Goal: Navigation & Orientation: Find specific page/section

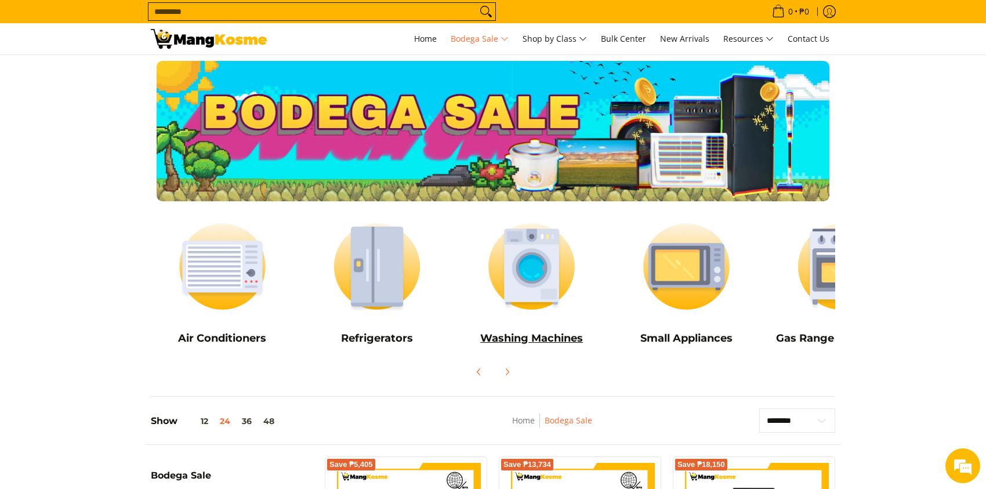
click at [544, 338] on h5 "Washing Machines" at bounding box center [531, 338] width 143 height 13
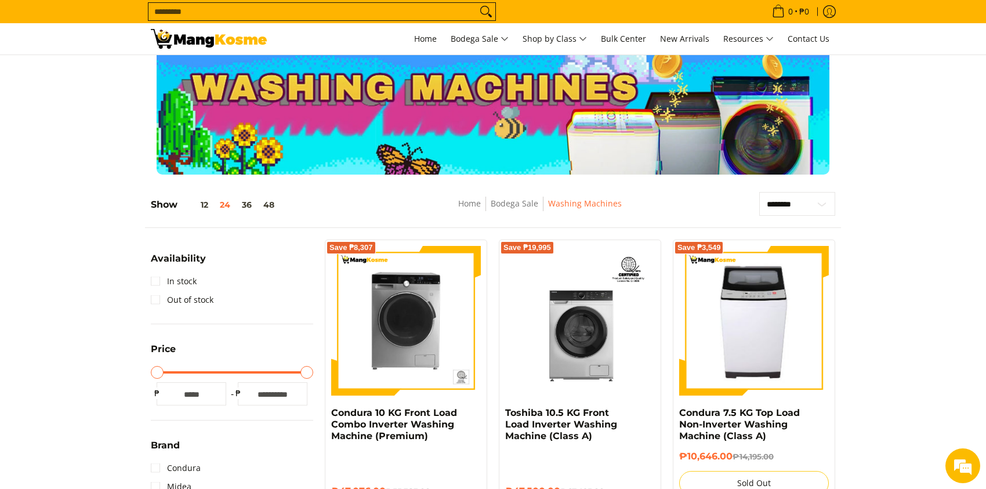
scroll to position [116, 0]
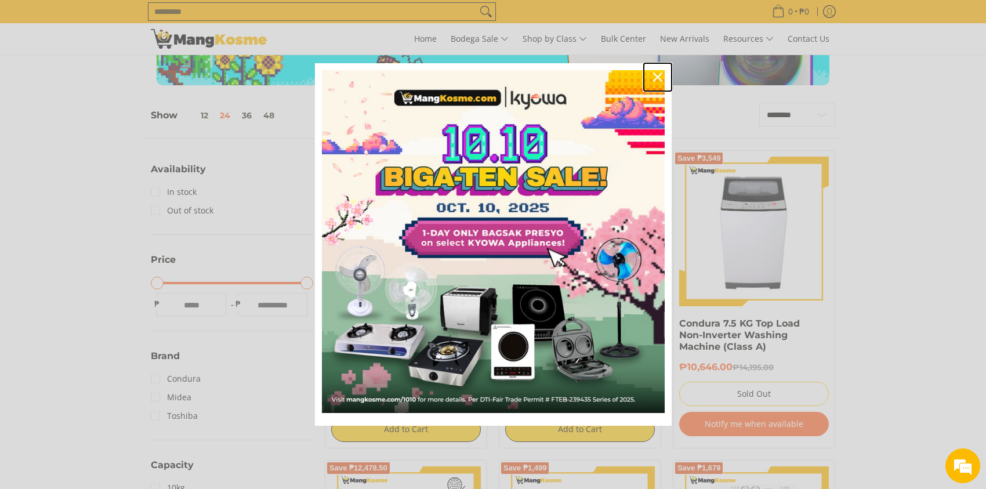
click at [655, 79] on icon "close icon" at bounding box center [657, 77] width 9 height 9
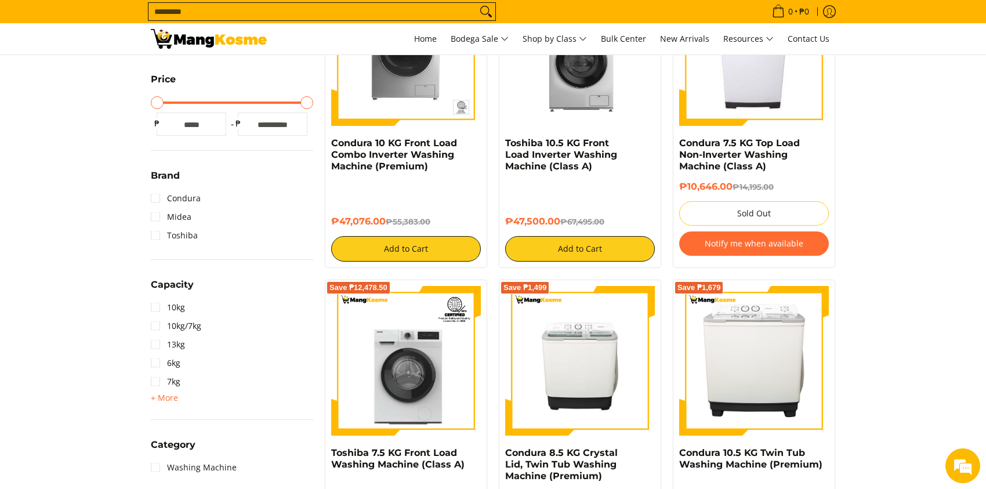
scroll to position [0, 0]
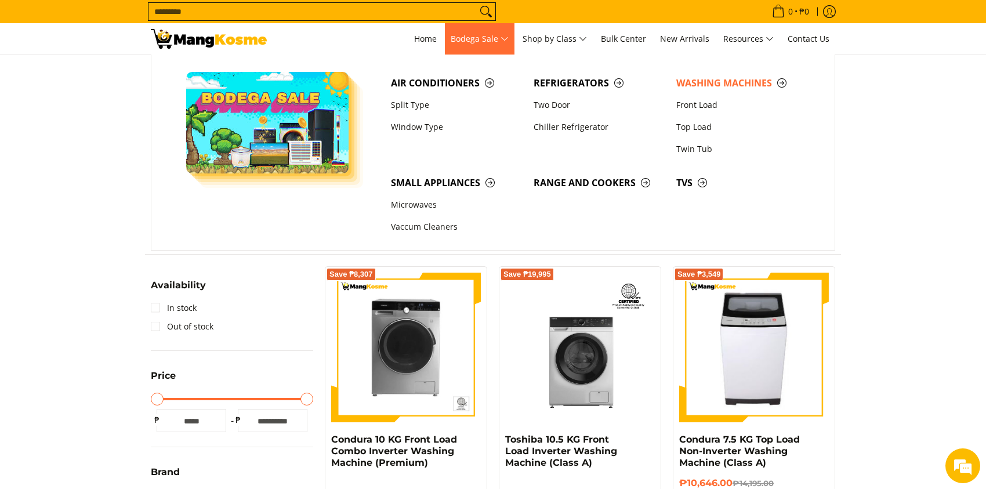
click at [491, 37] on span "Bodega Sale" at bounding box center [480, 39] width 58 height 15
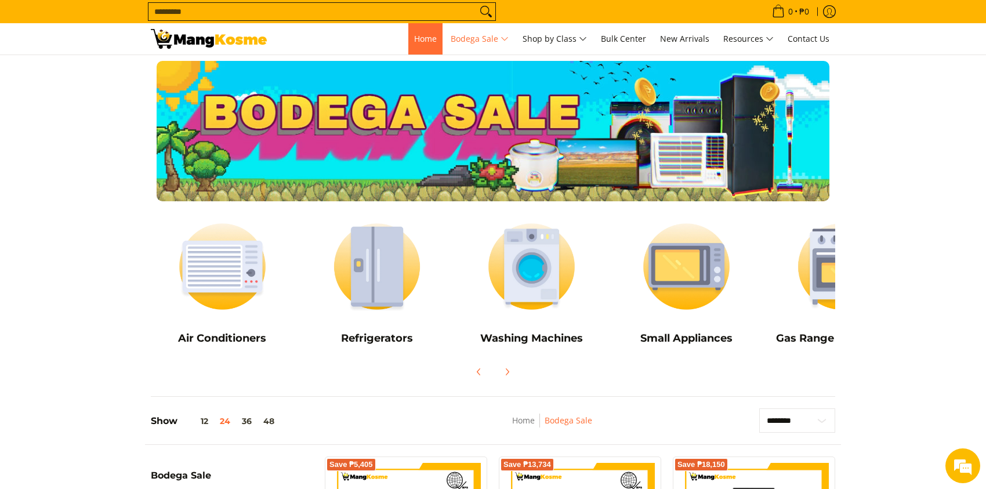
click at [422, 39] on span "Home" at bounding box center [425, 38] width 23 height 11
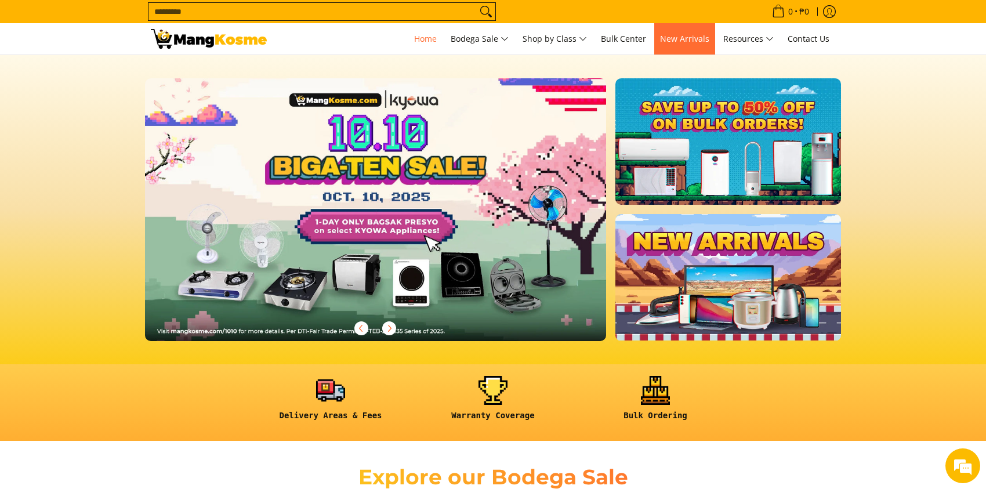
click at [689, 42] on span "New Arrivals" at bounding box center [684, 38] width 49 height 11
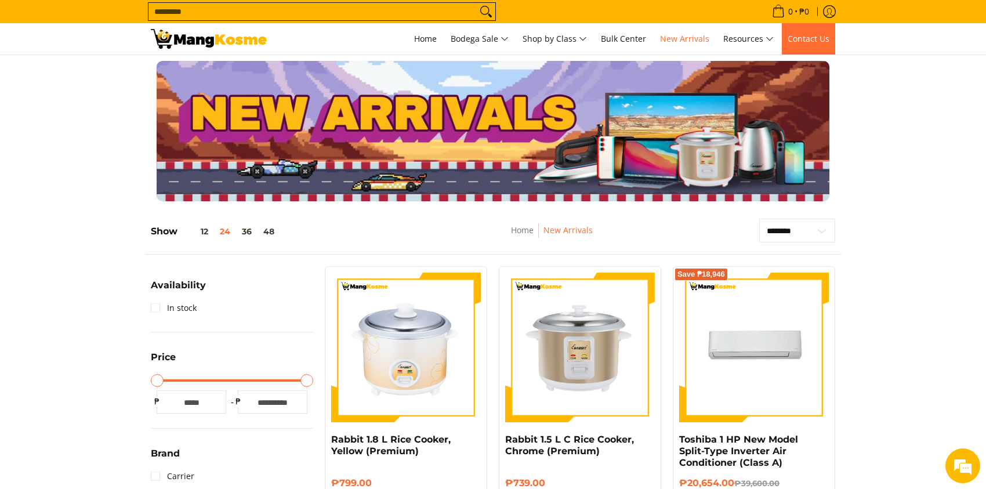
click at [805, 38] on span "Contact Us" at bounding box center [809, 38] width 42 height 11
